Goal: Information Seeking & Learning: Find specific page/section

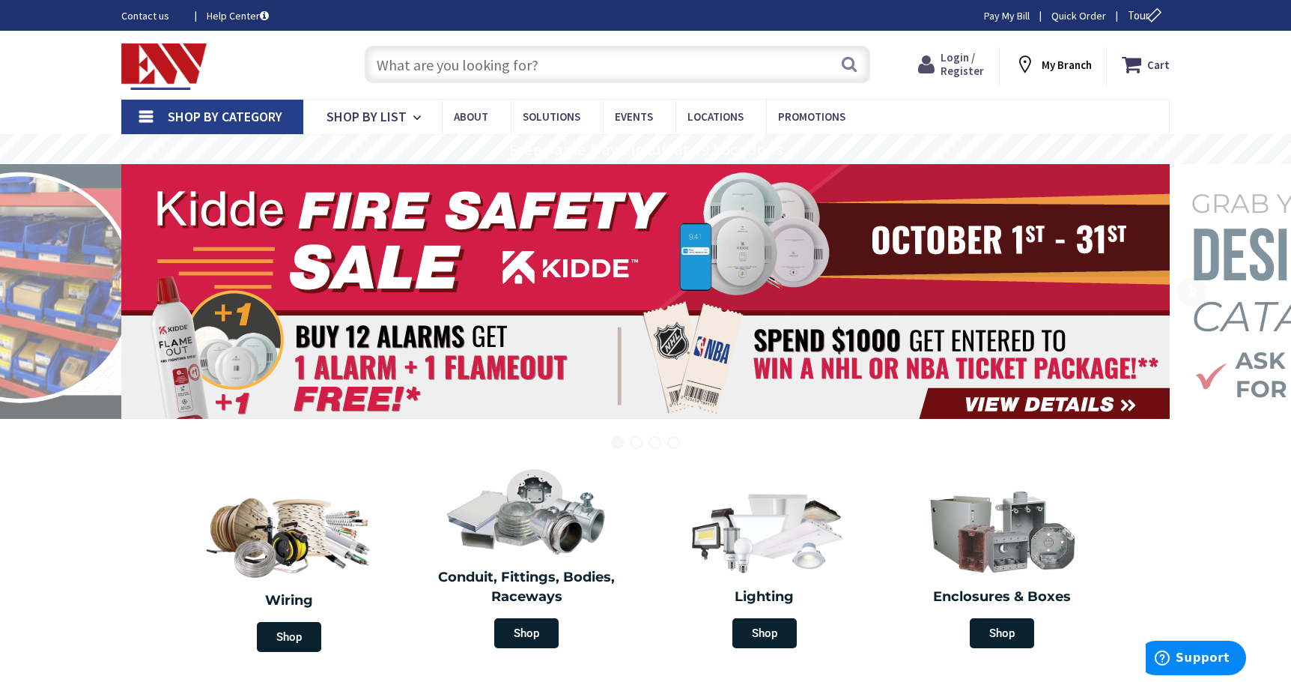
click at [956, 56] on span "Login / Register" at bounding box center [962, 64] width 43 height 28
click at [516, 67] on input "text" at bounding box center [618, 64] width 506 height 37
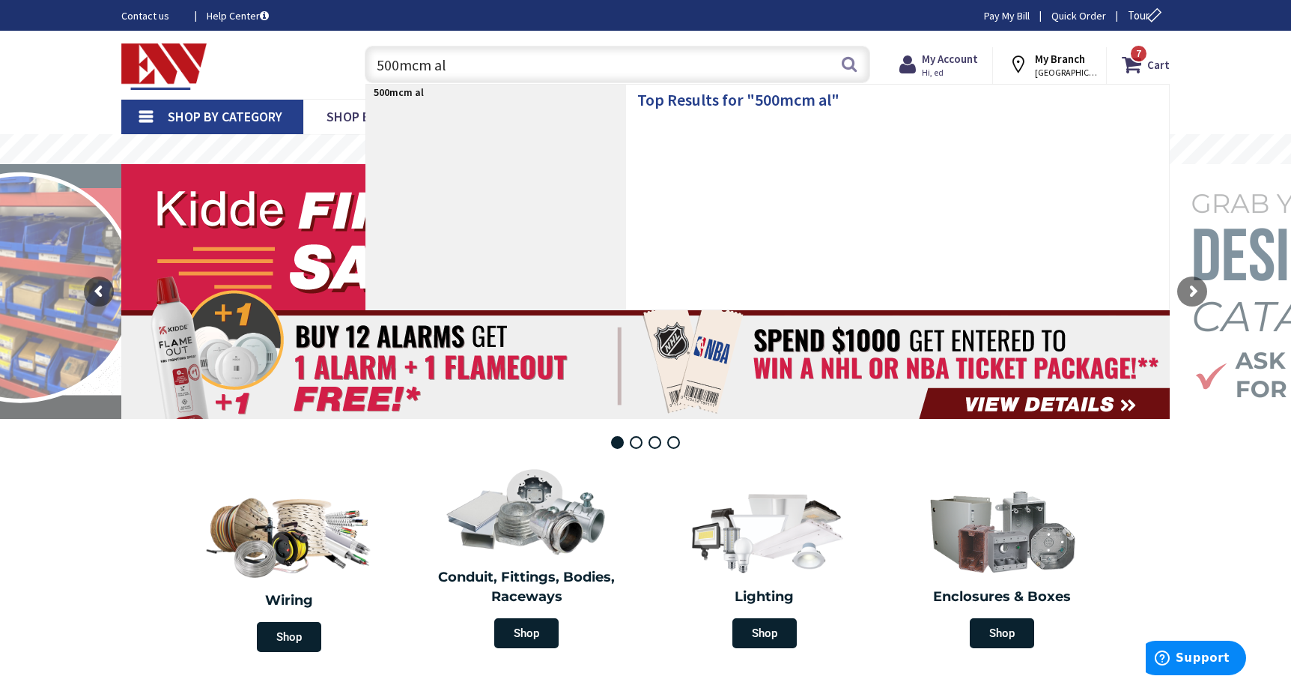
type input "500mcm alu"
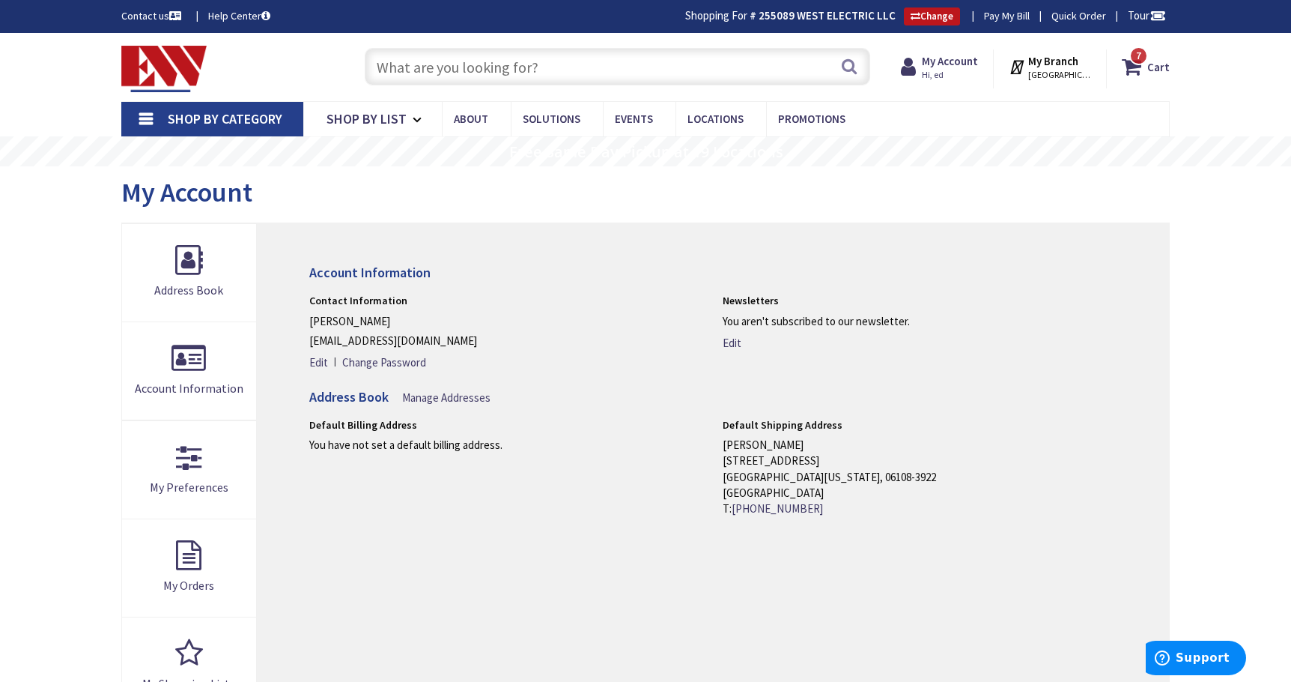
click at [442, 73] on input "text" at bounding box center [618, 66] width 506 height 37
click at [449, 71] on input "500mcm" at bounding box center [618, 66] width 506 height 37
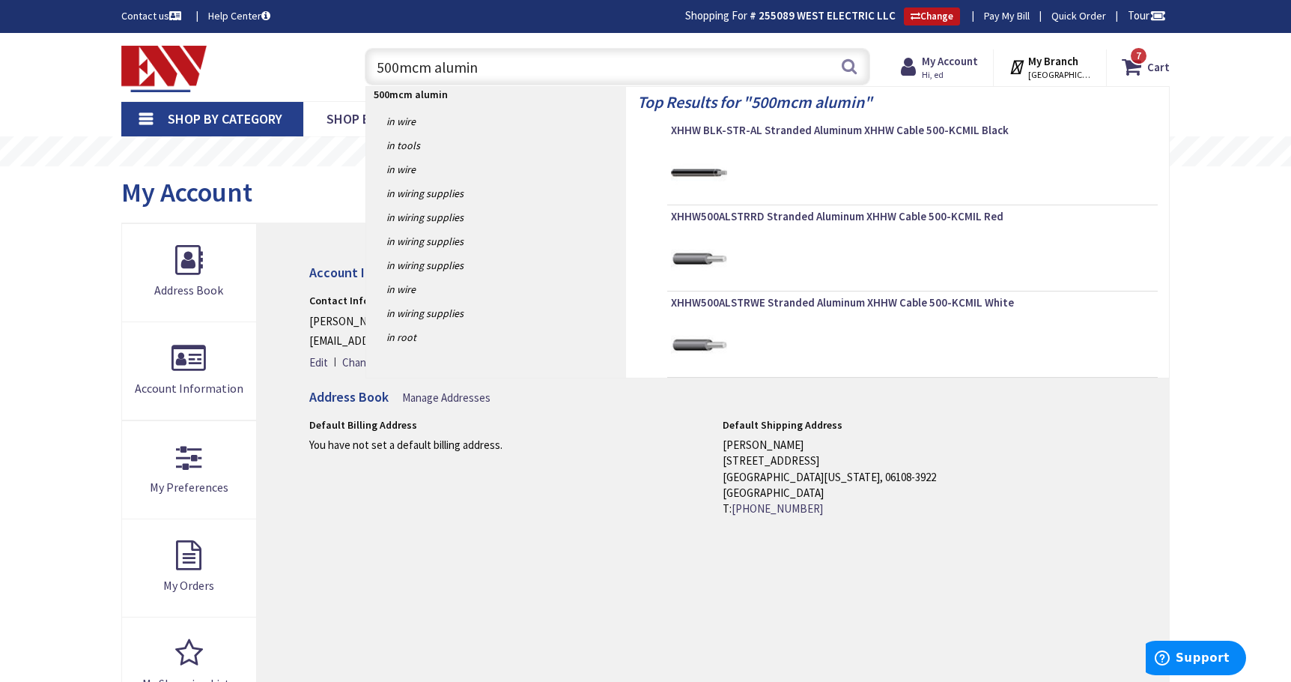
type input "500mcm aluminu"
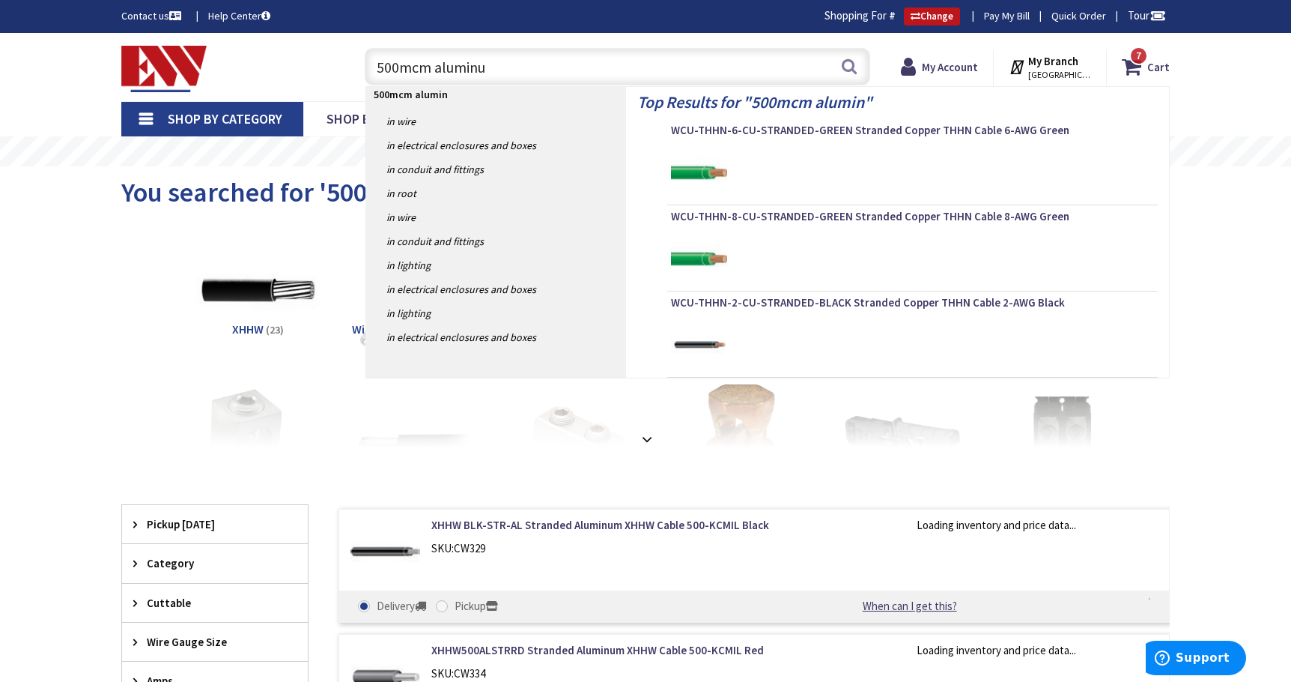
type input "500mcm aluminum"
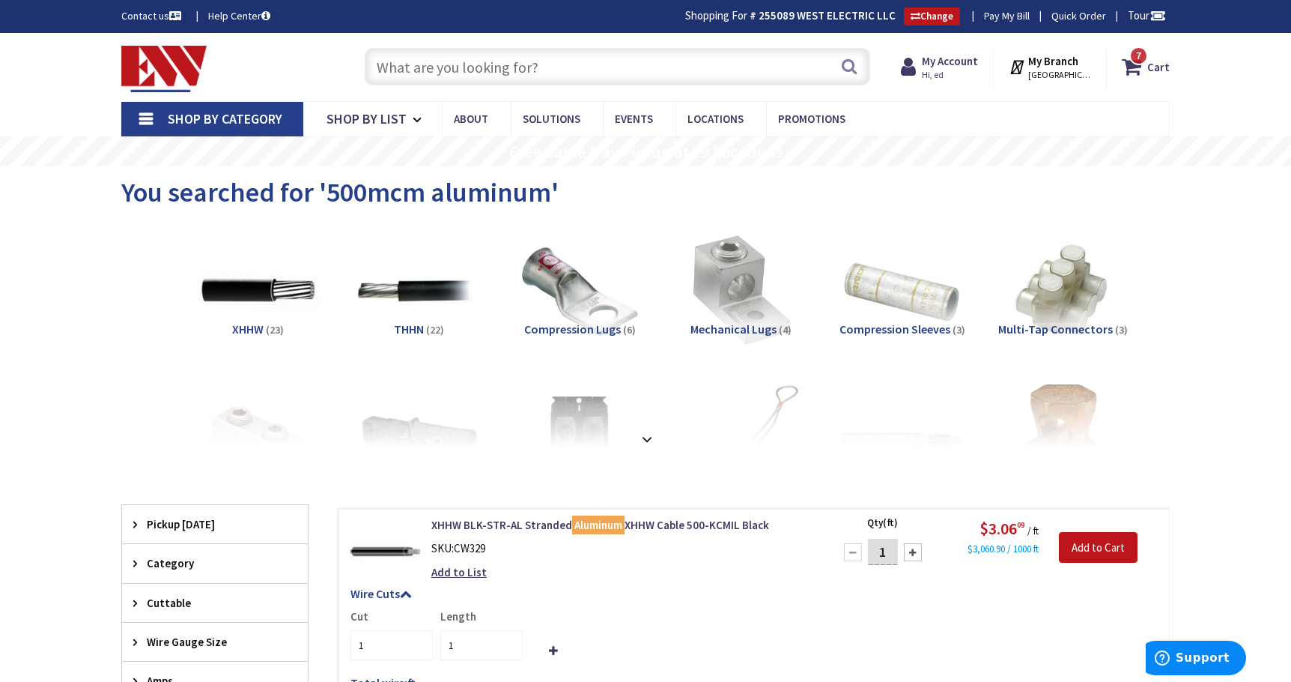
click at [458, 71] on input "text" at bounding box center [618, 66] width 506 height 37
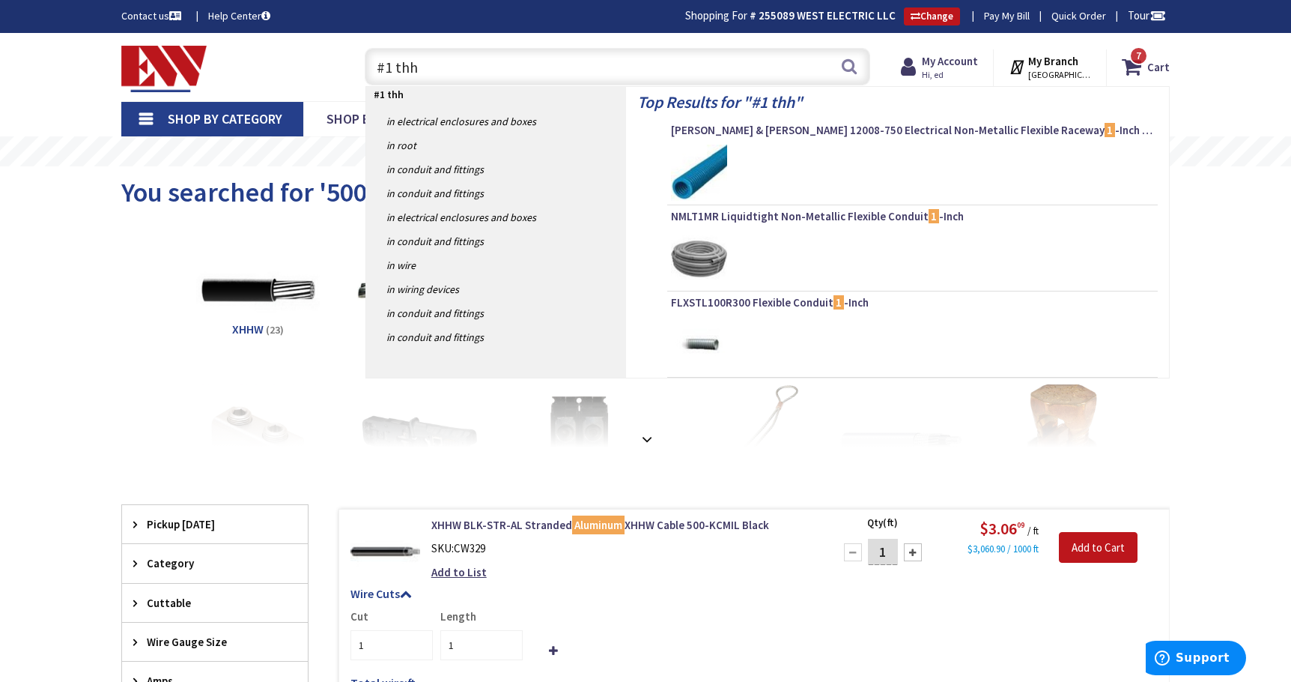
type input "#1 thhn"
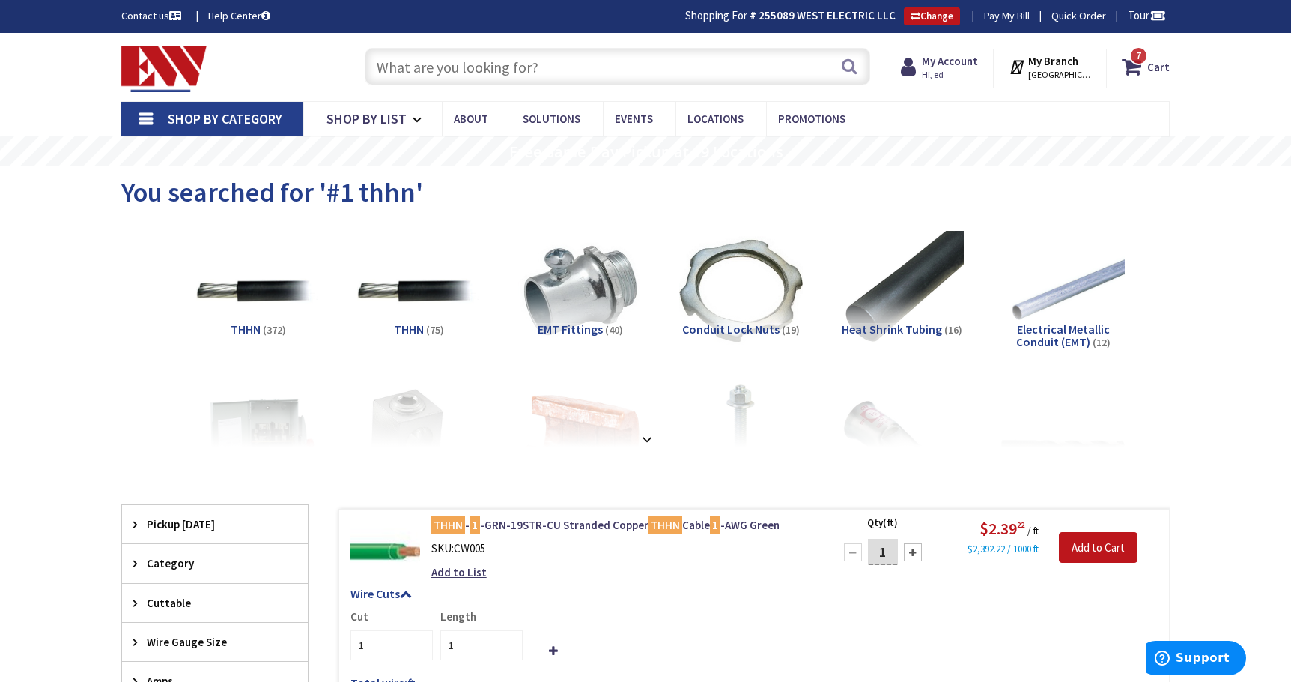
click at [466, 67] on input "text" at bounding box center [618, 66] width 506 height 37
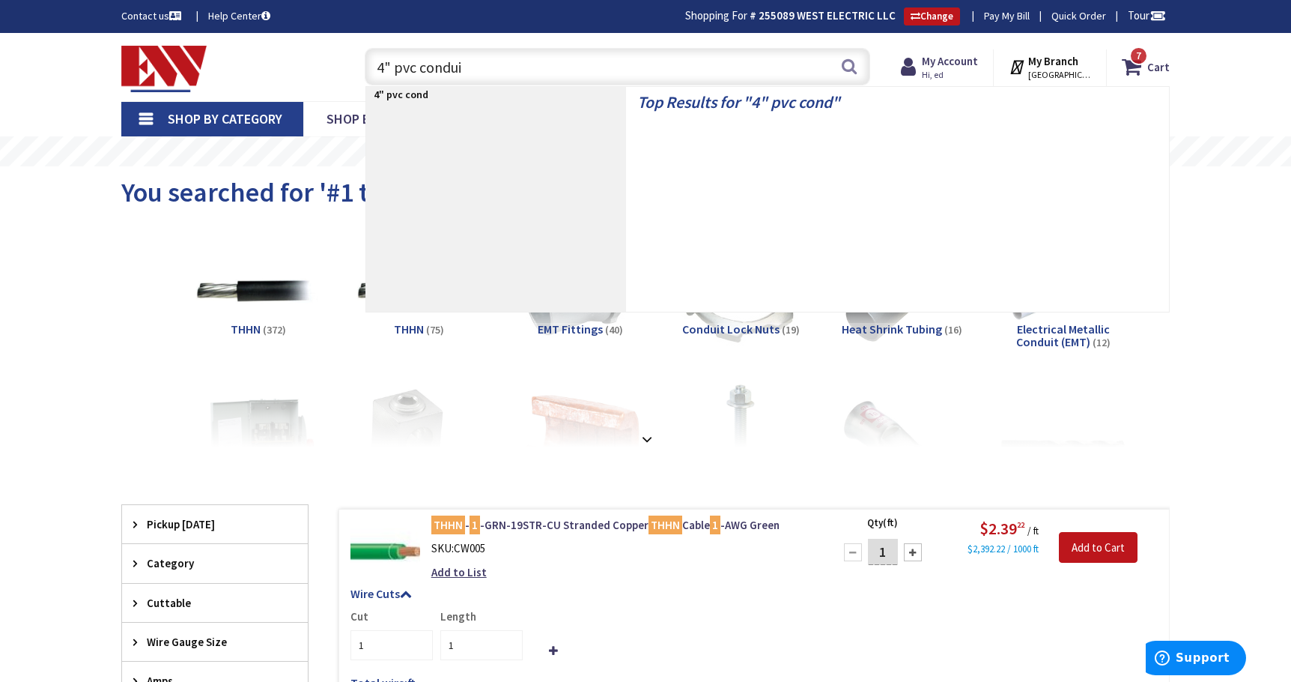
type input "4" pvc conduit"
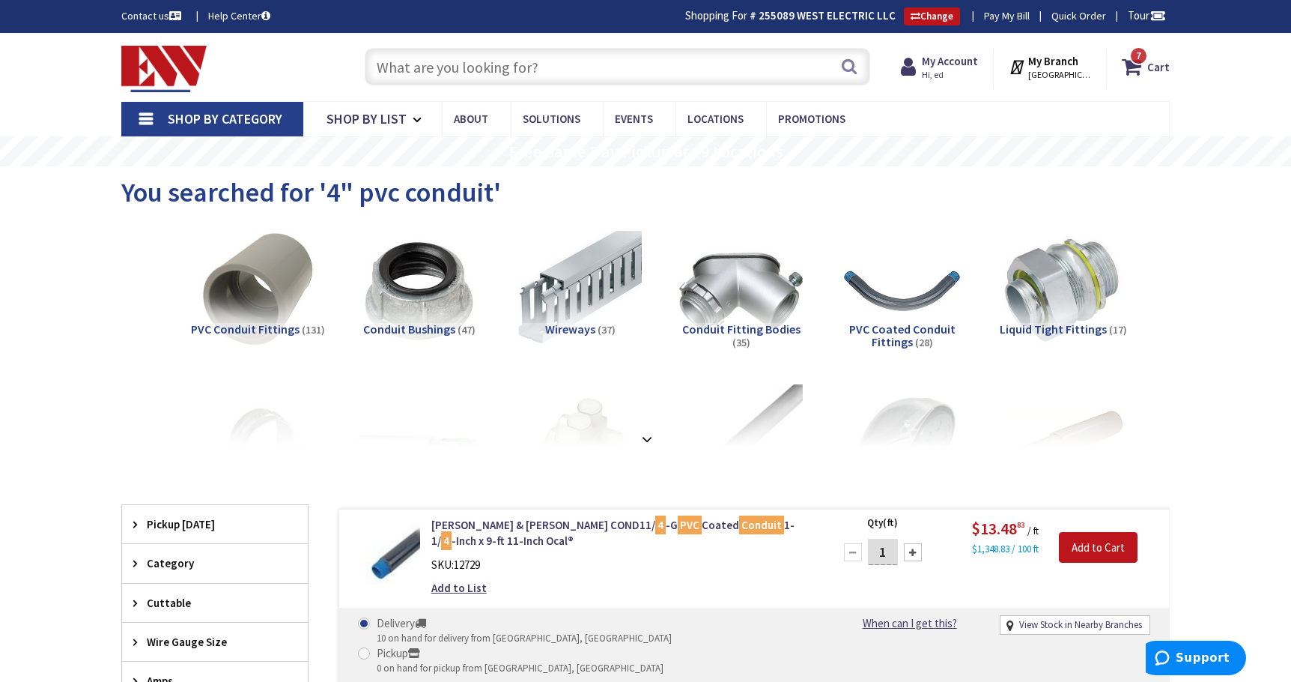
click at [551, 63] on input "text" at bounding box center [618, 66] width 506 height 37
type input "4"
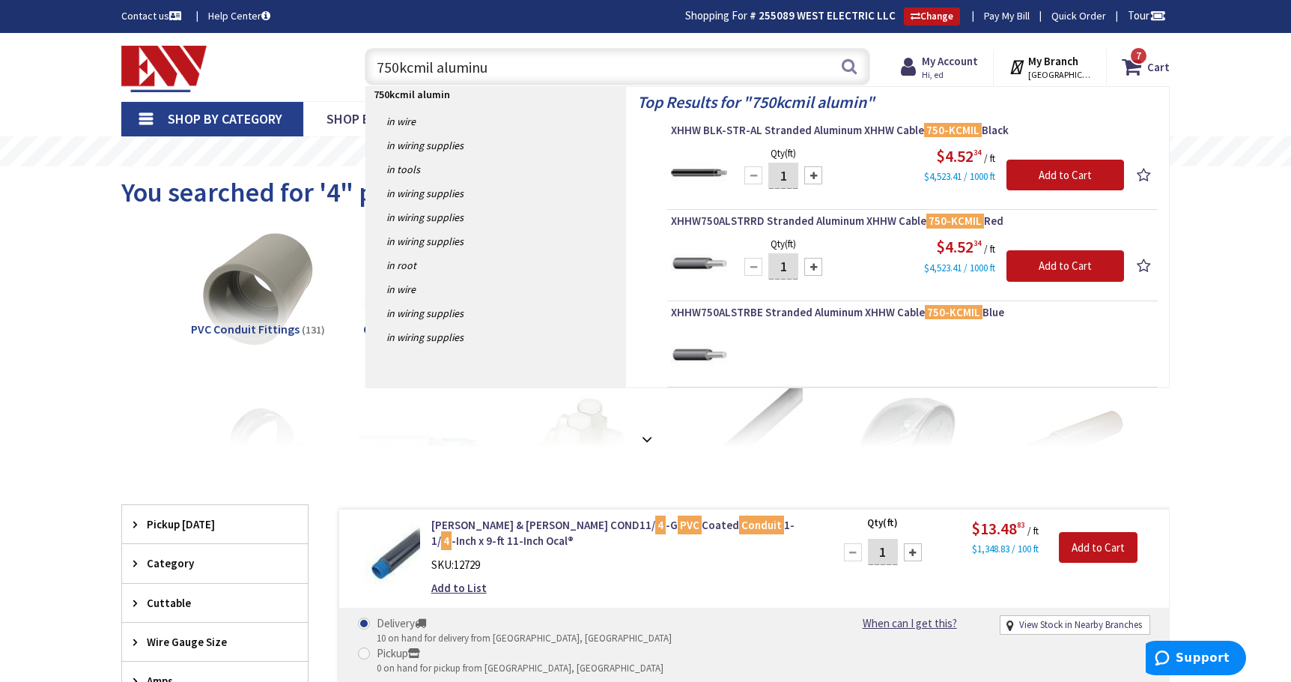
type input "750kcmil aluminum"
